Goal: Task Accomplishment & Management: Manage account settings

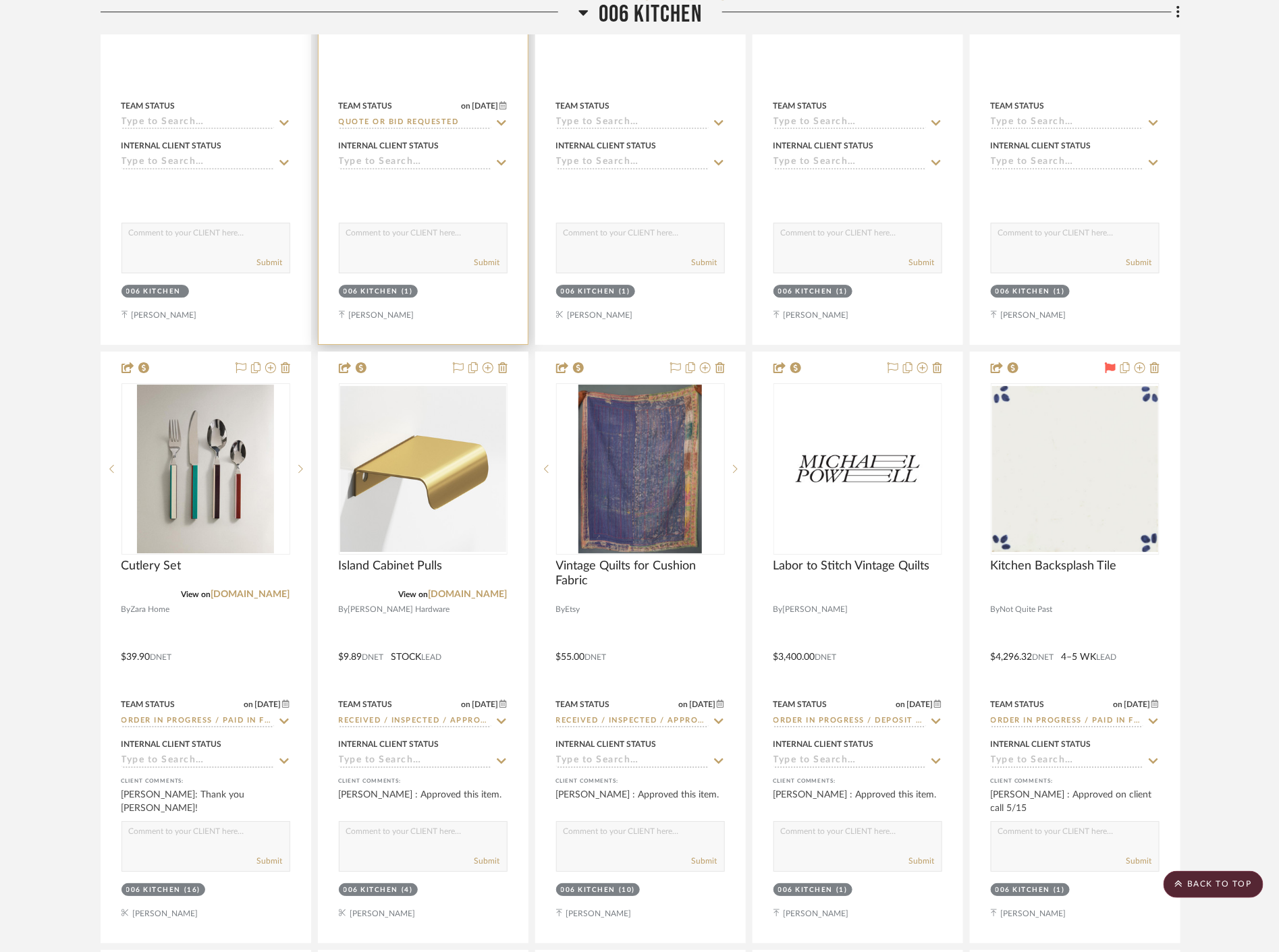
scroll to position [6074, 0]
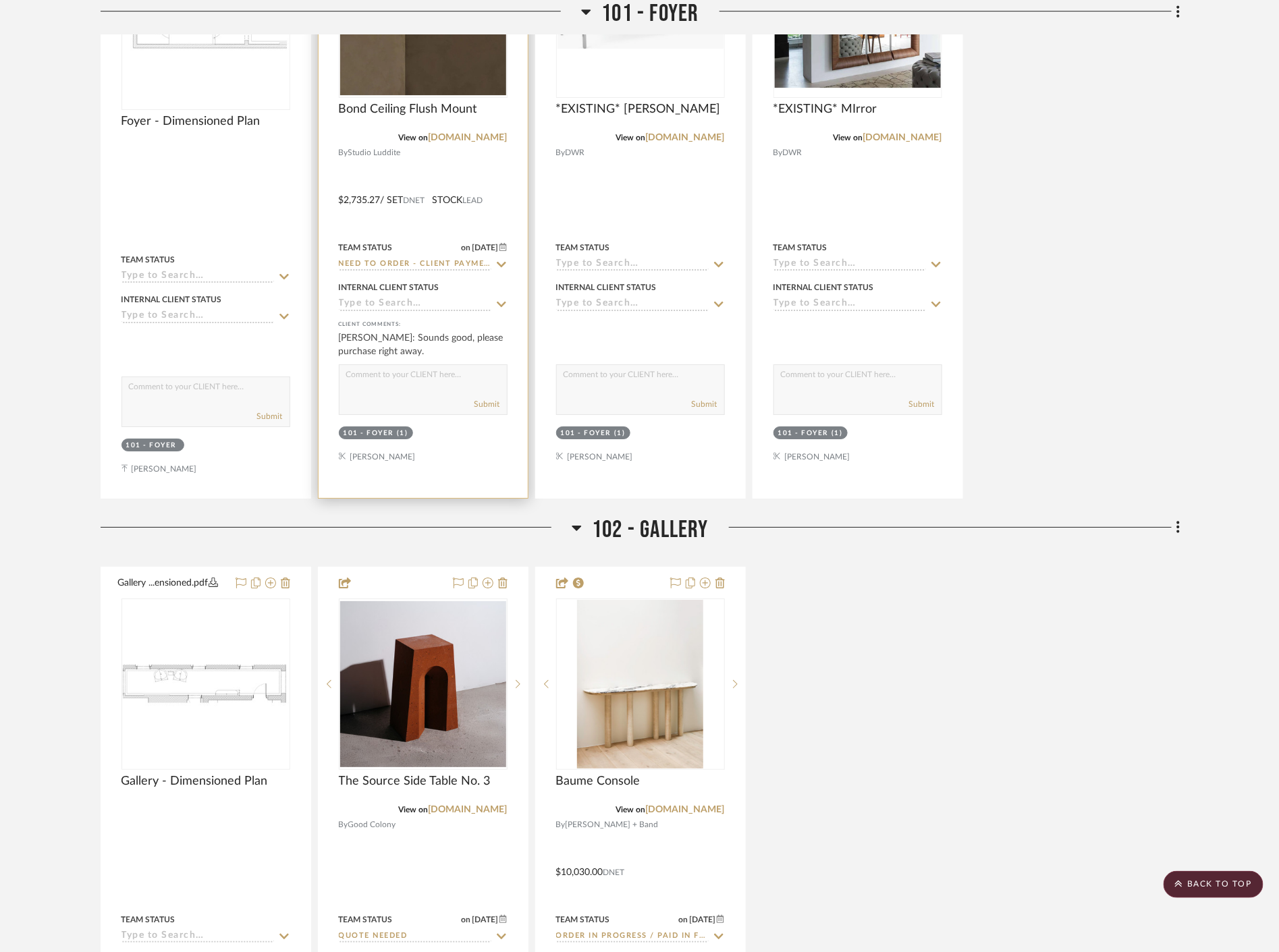
scroll to position [1800, 0]
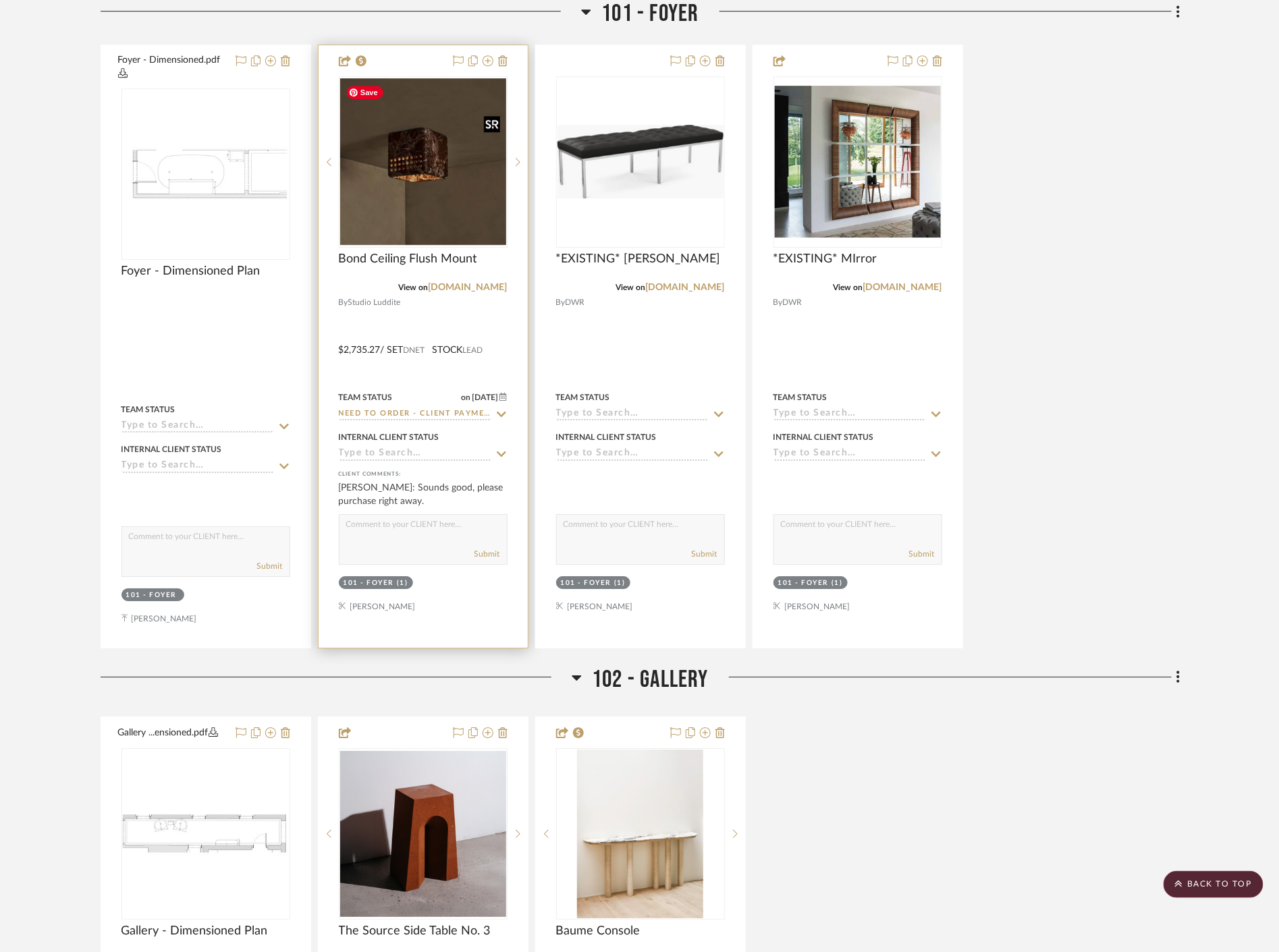
click at [0, 0] on img at bounding box center [0, 0] width 0 height 0
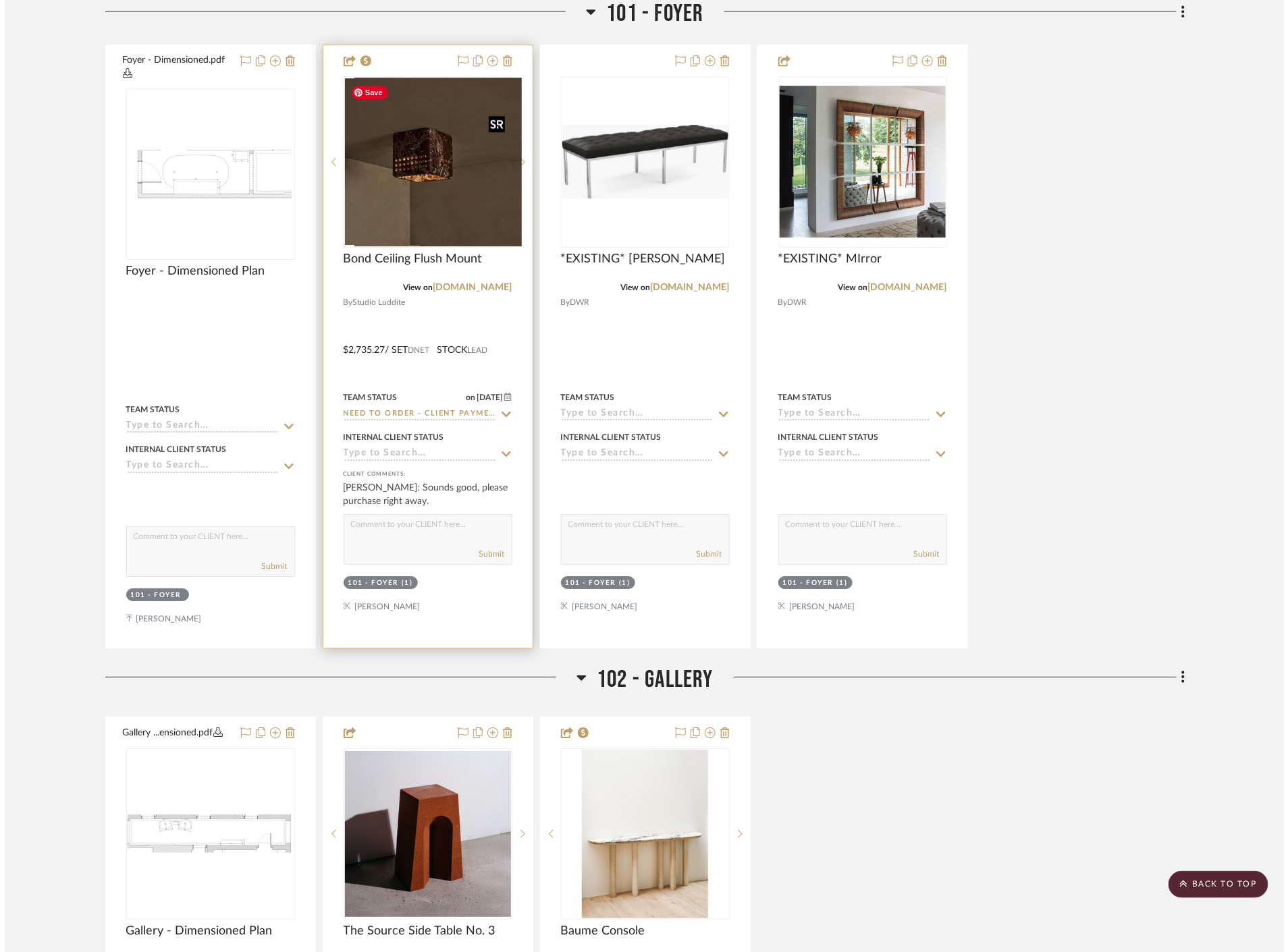
scroll to position [0, 0]
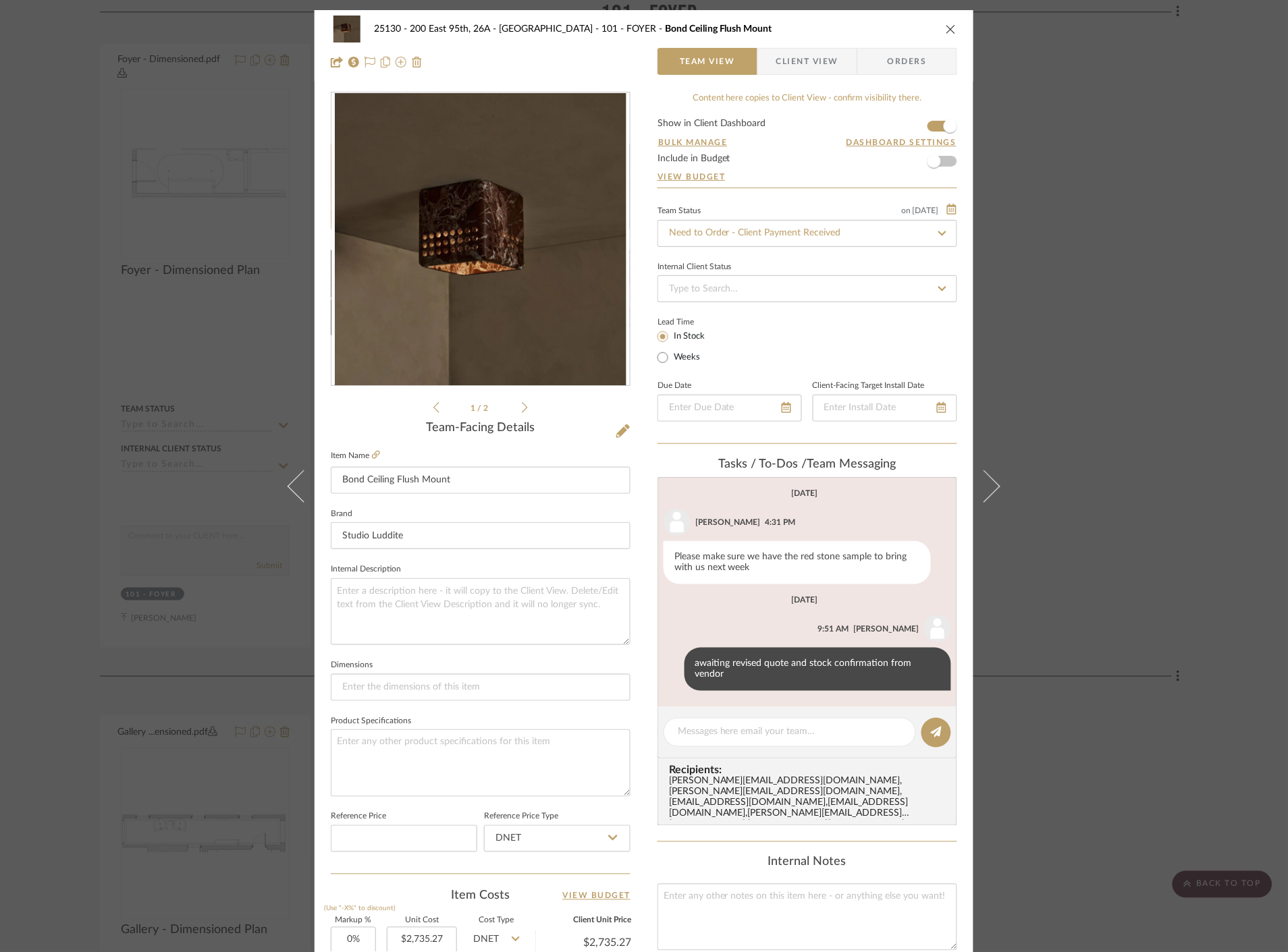
click at [815, 61] on span "Client View" at bounding box center [807, 62] width 62 height 27
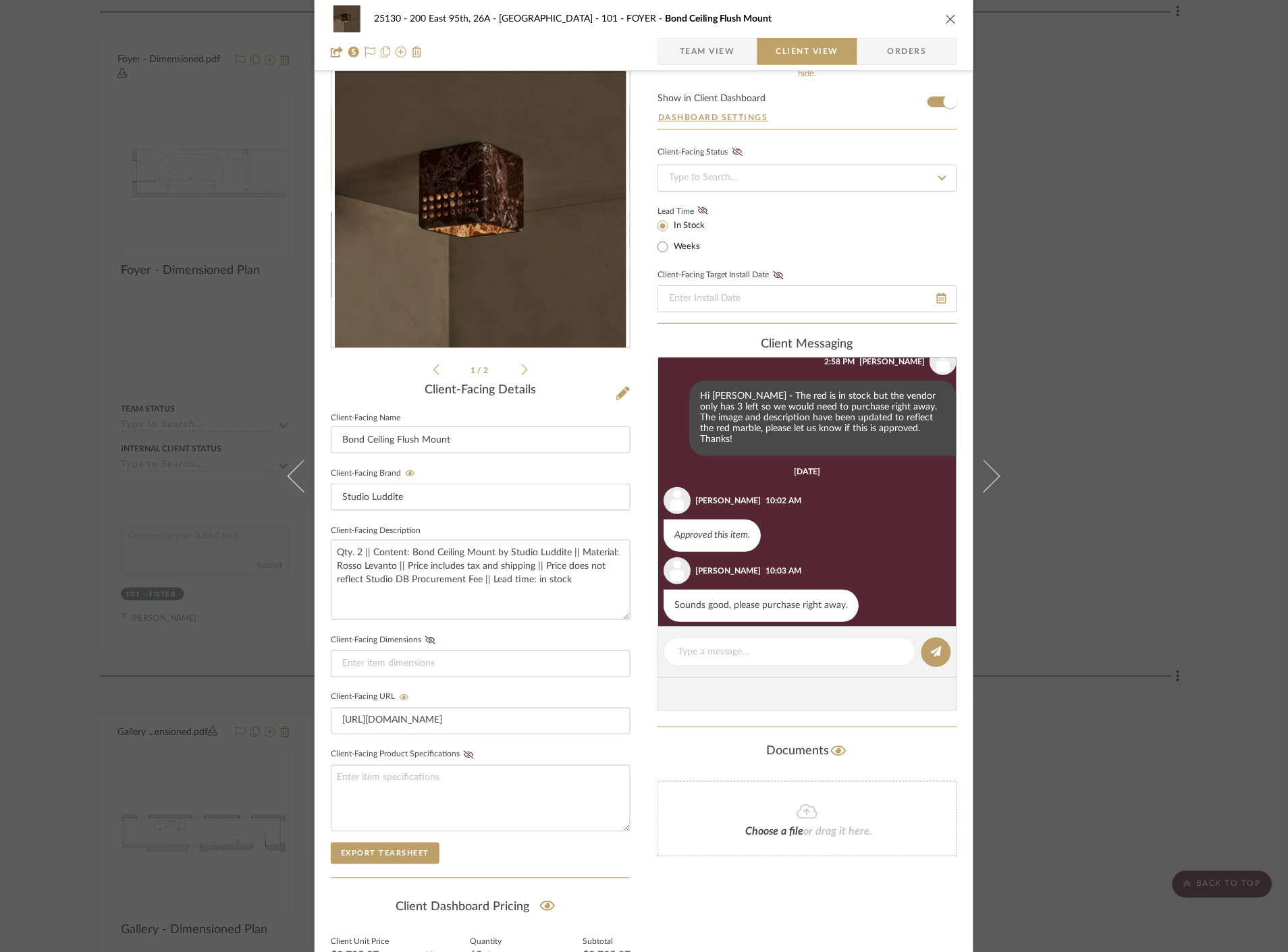
scroll to position [32, 0]
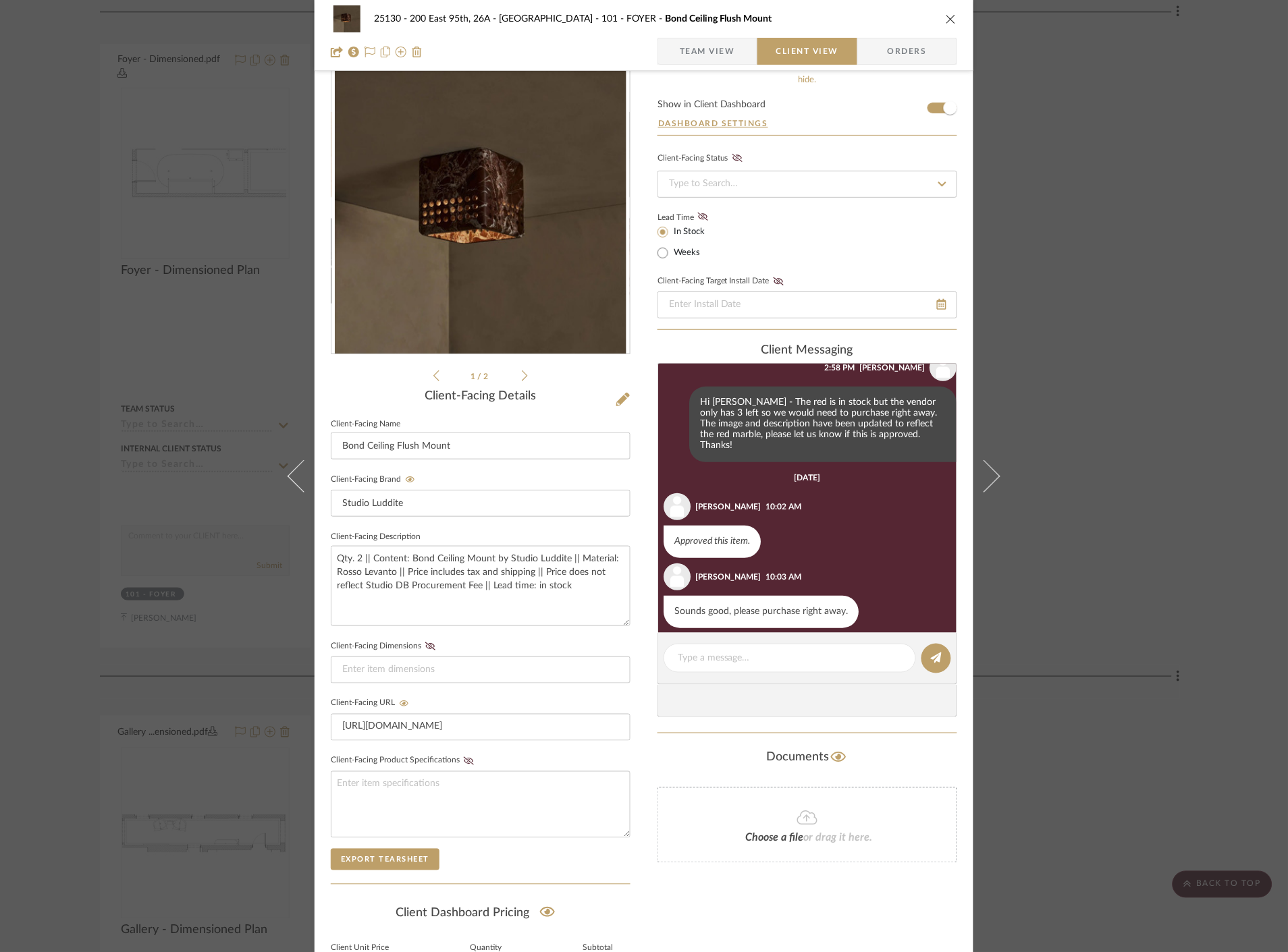
click at [1191, 298] on div "25130 - 200 East 95th, 26A - Kosheleva 101 - FOYER Bond Ceiling Flush Mount Tea…" at bounding box center [644, 476] width 1288 height 952
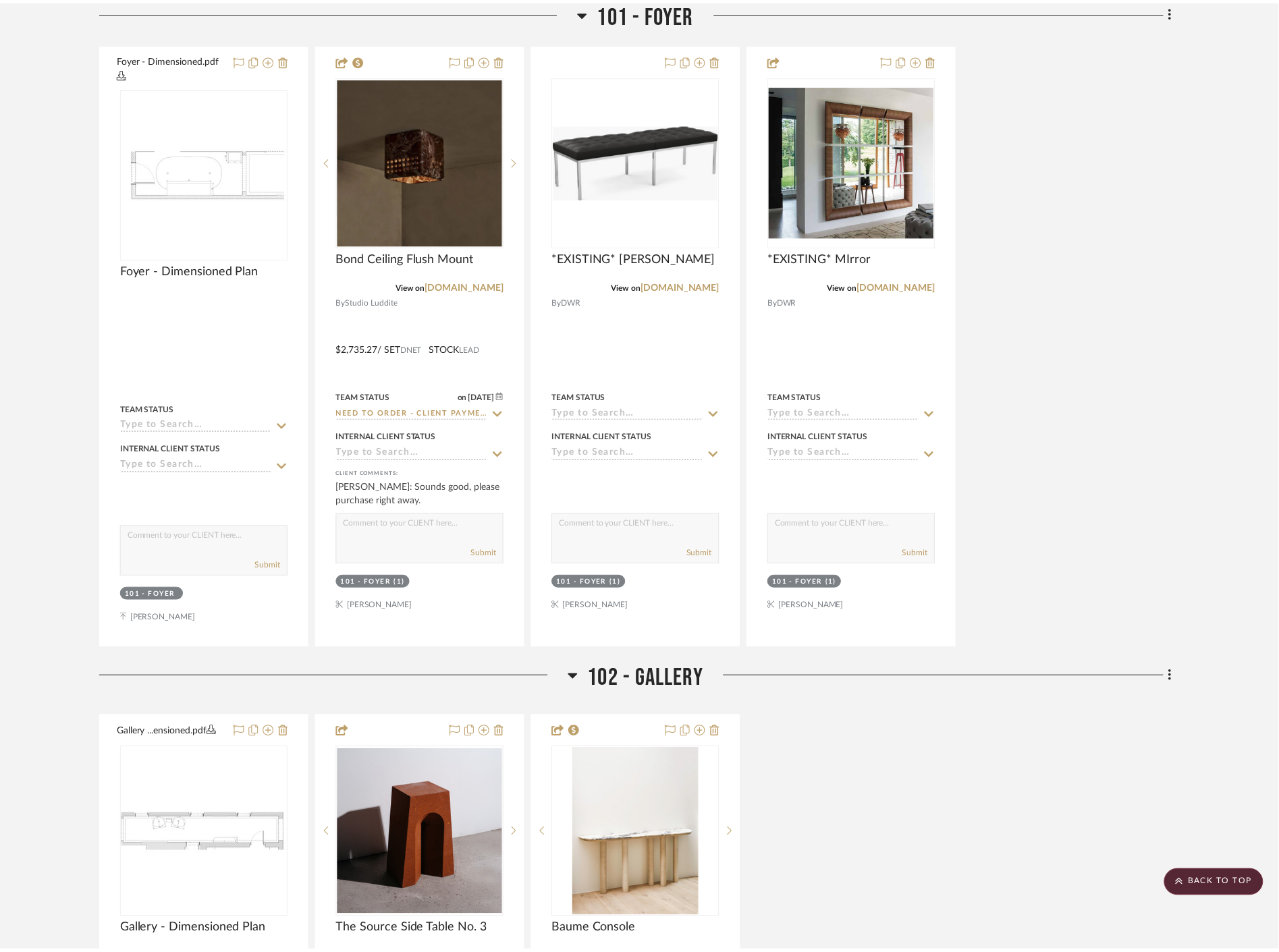
scroll to position [1800, 0]
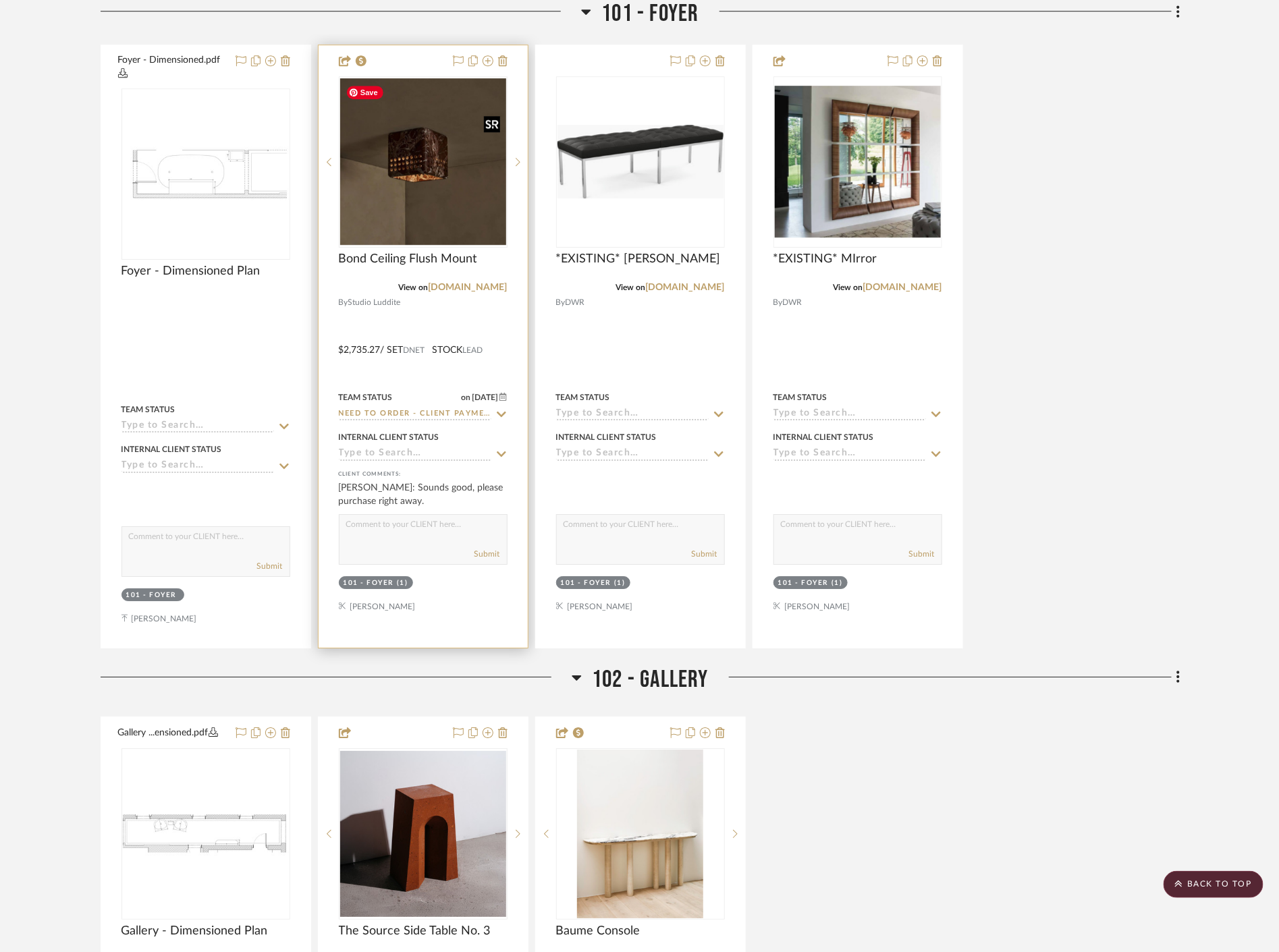
click at [464, 124] on img "0" at bounding box center [423, 162] width 166 height 167
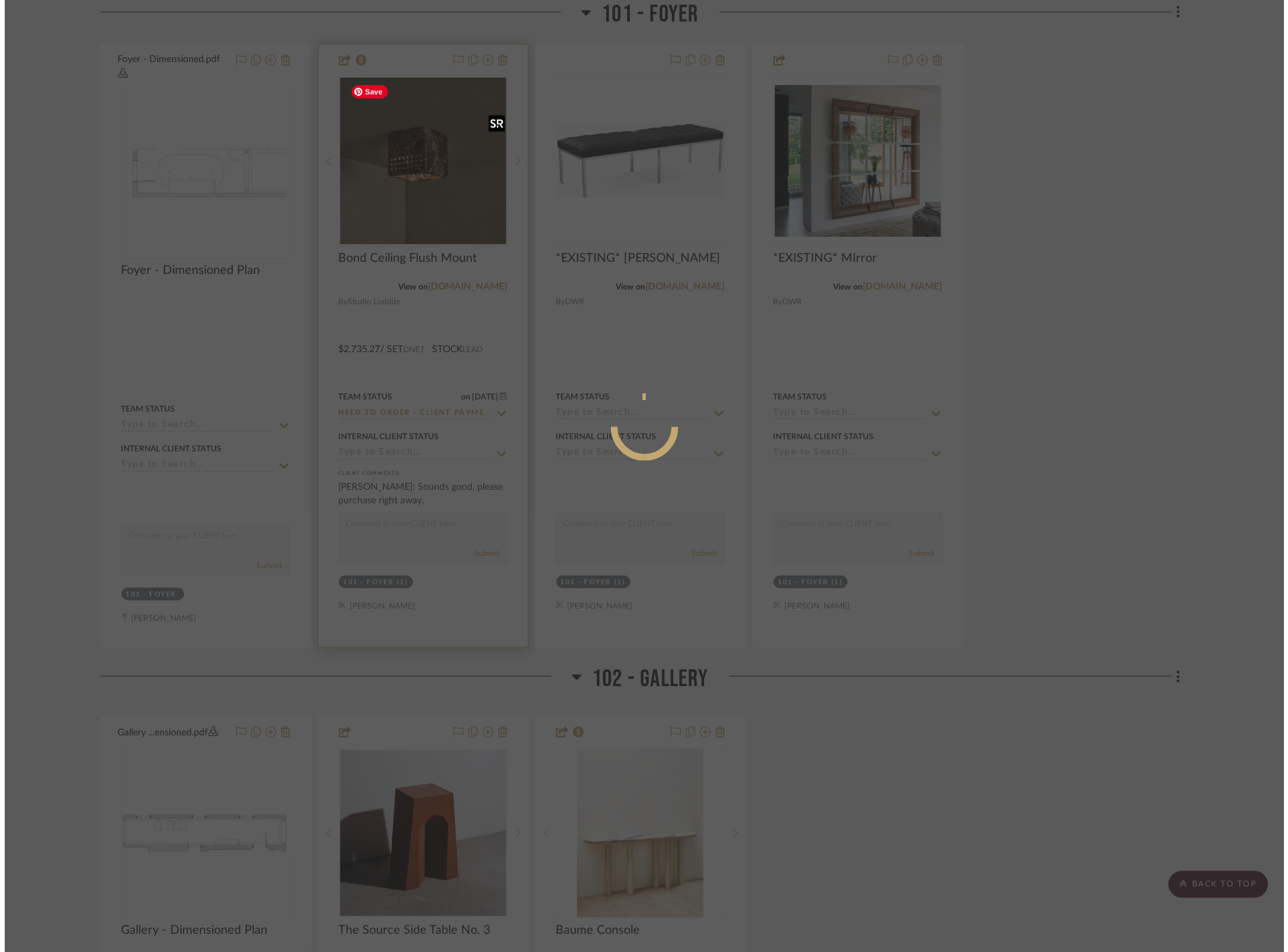
scroll to position [0, 0]
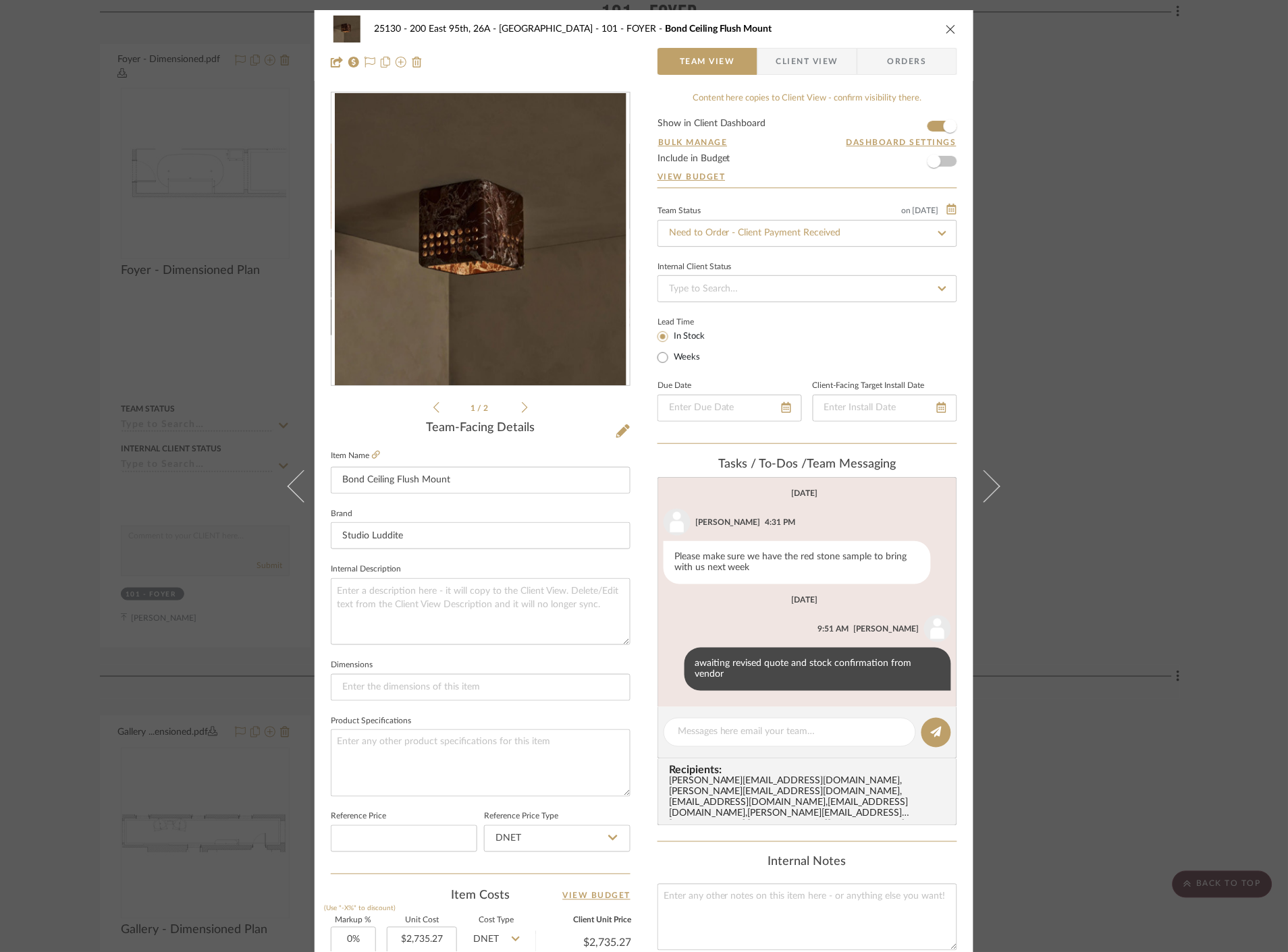
click at [1145, 319] on div "25130 - 200 East 95th, 26A - Kosheleva 101 - FOYER Bond Ceiling Flush Mount Tea…" at bounding box center [644, 476] width 1288 height 952
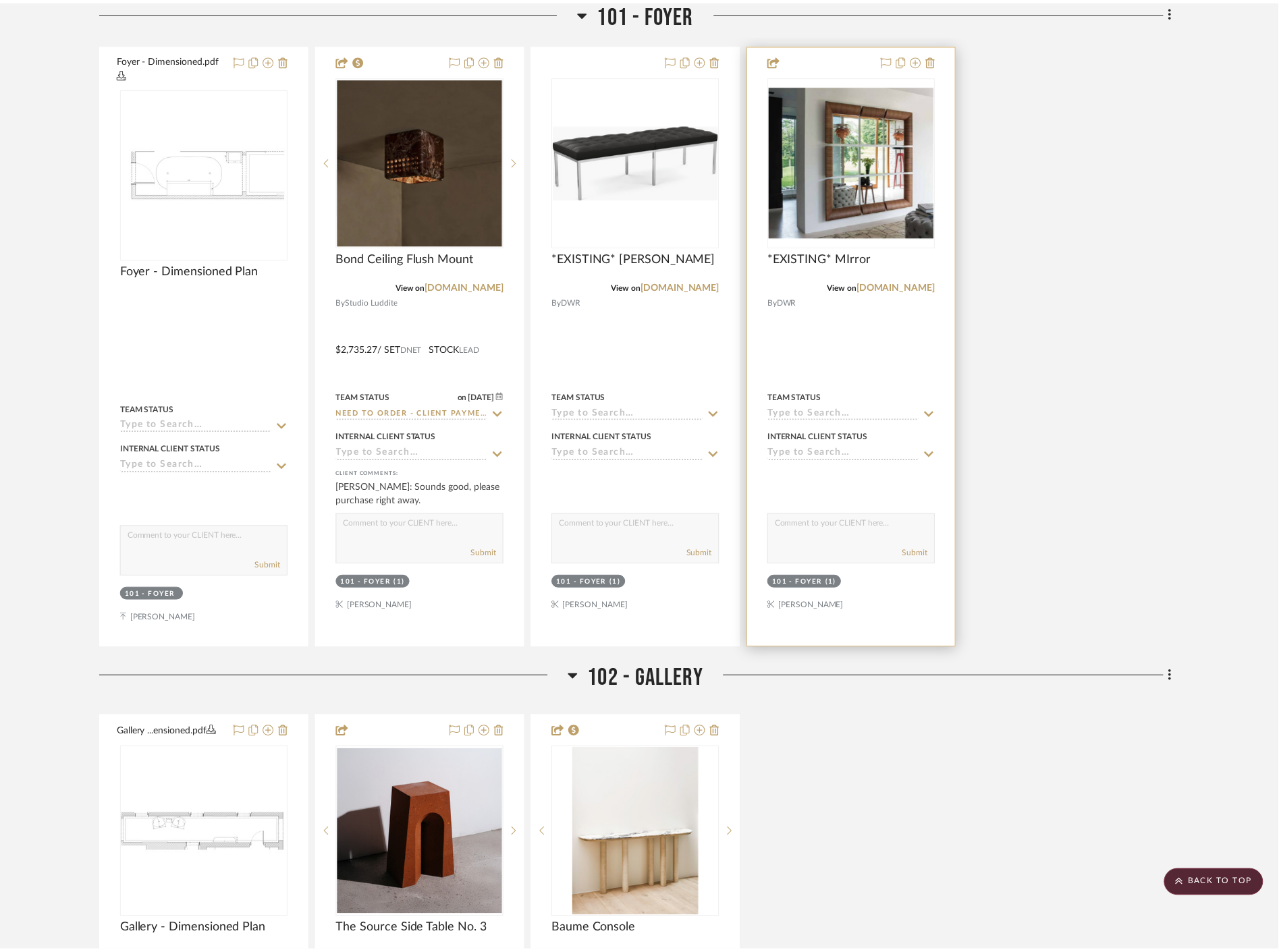
scroll to position [1800, 0]
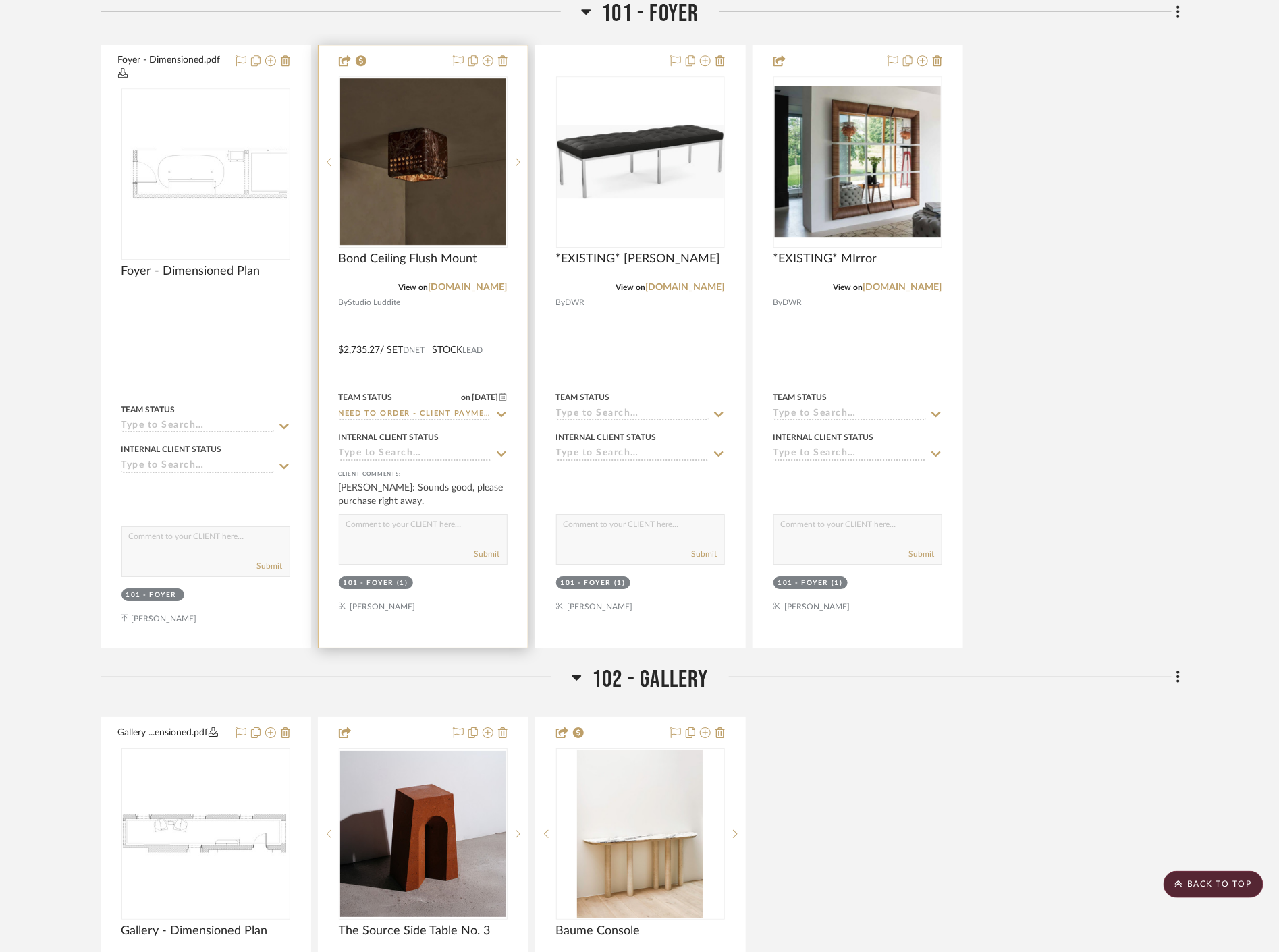
click at [501, 408] on fa-icon at bounding box center [501, 414] width 12 height 13
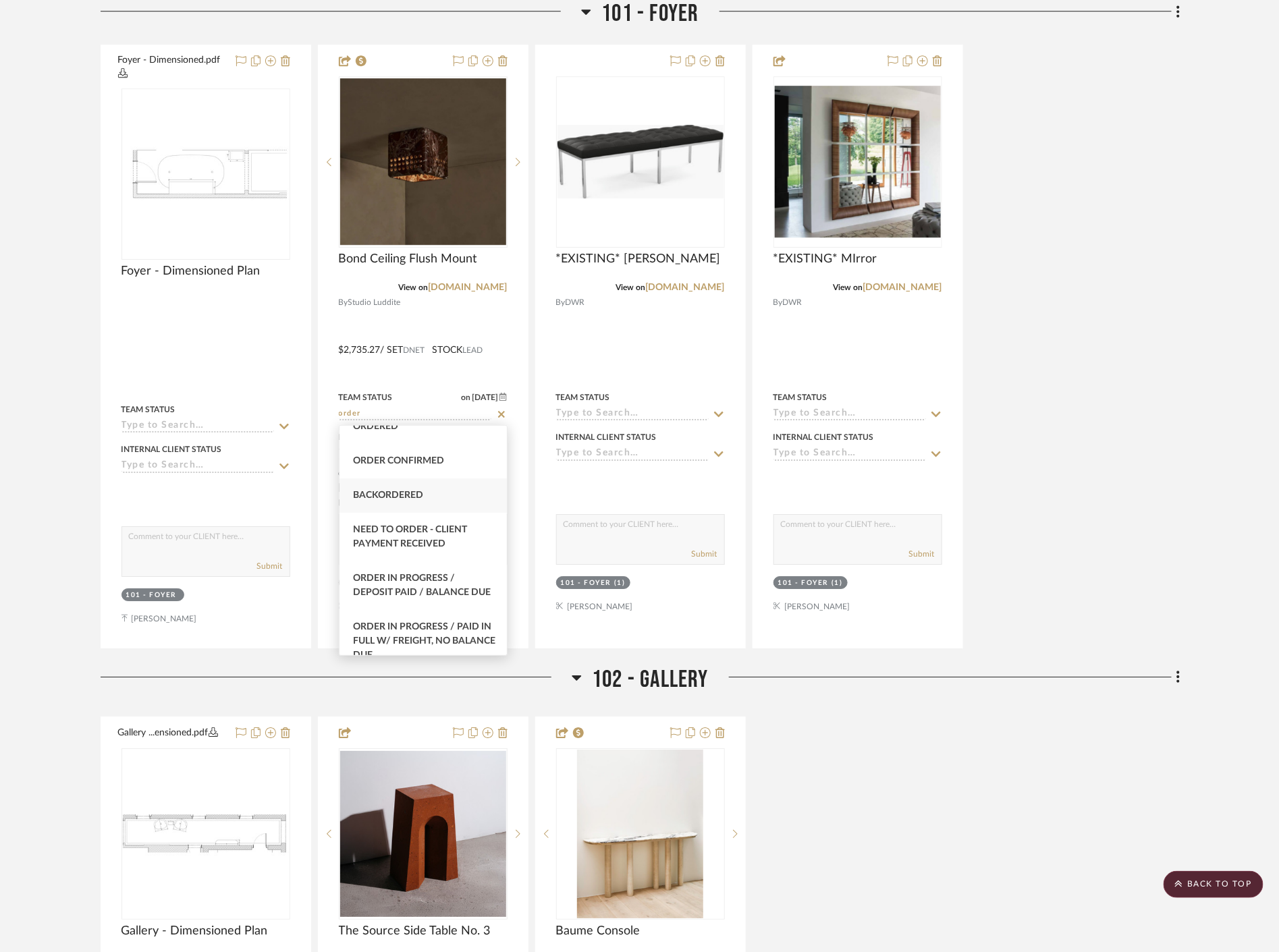
scroll to position [75, 0]
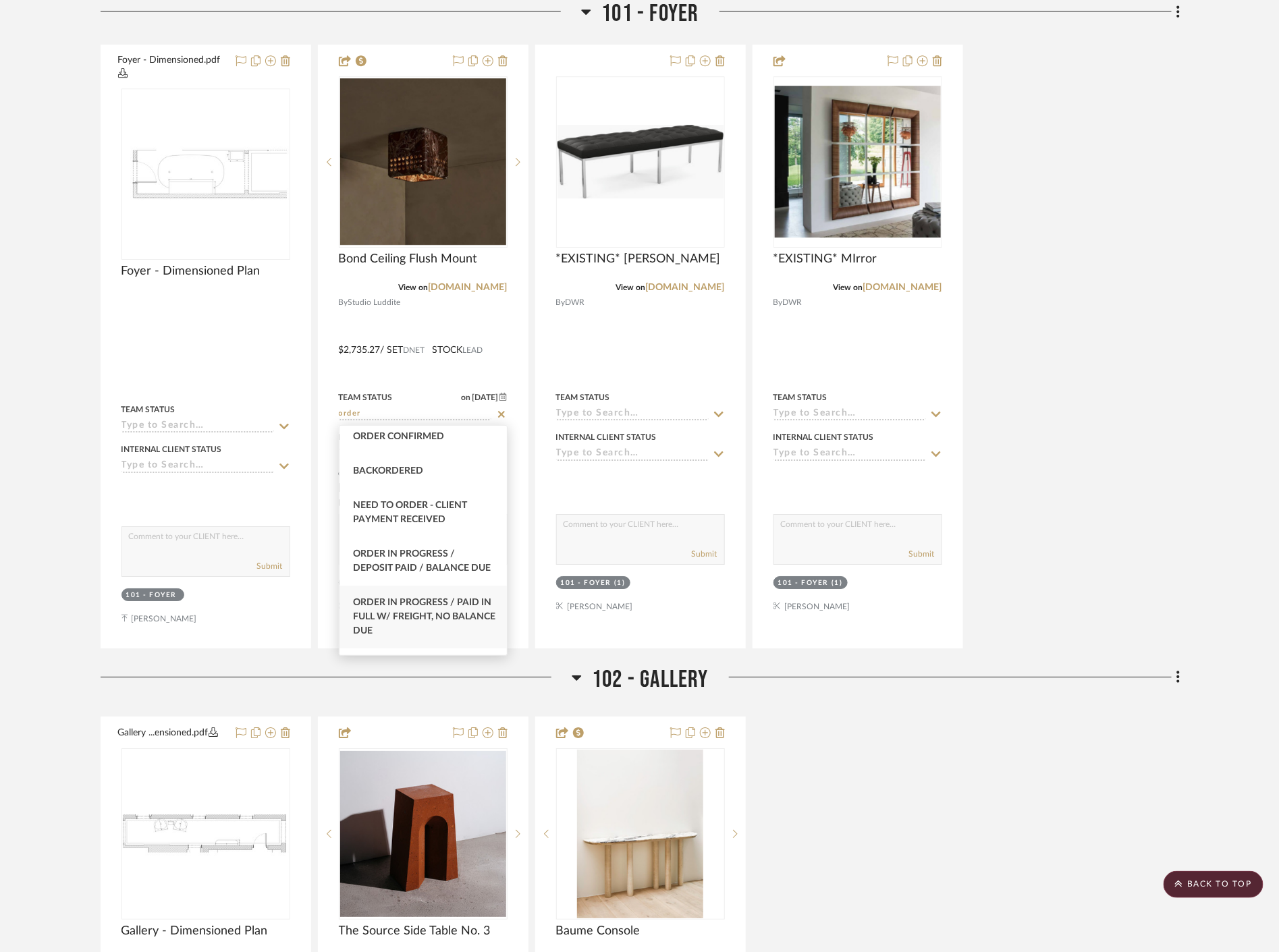
type input "order"
click at [464, 630] on div "Order In Progress / Paid In Full w/ Freight, No Balance due" at bounding box center [423, 618] width 168 height 63
type input "8/27/2025"
type input "Order In Progress / Paid In Full w/ Freight, No Balance due"
